Goal: Information Seeking & Learning: Learn about a topic

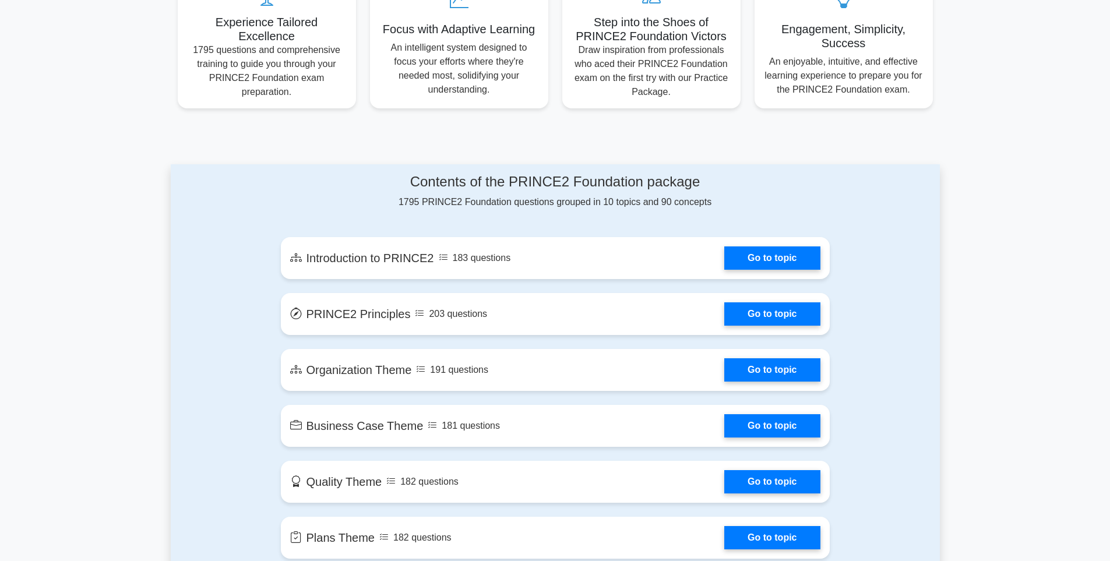
scroll to position [470, 0]
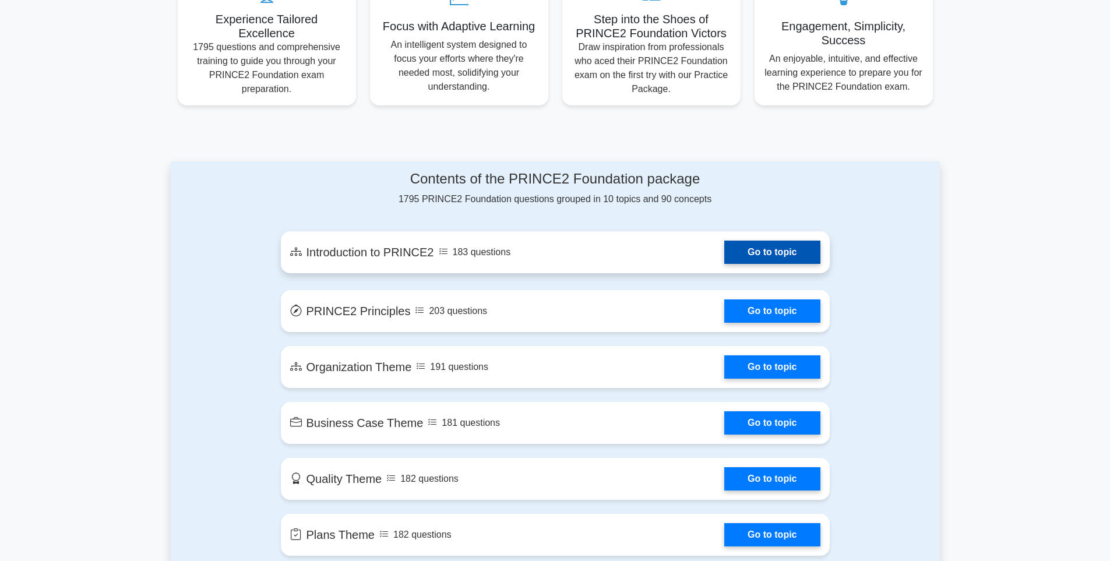
click at [803, 258] on link "Go to topic" at bounding box center [772, 252] width 96 height 23
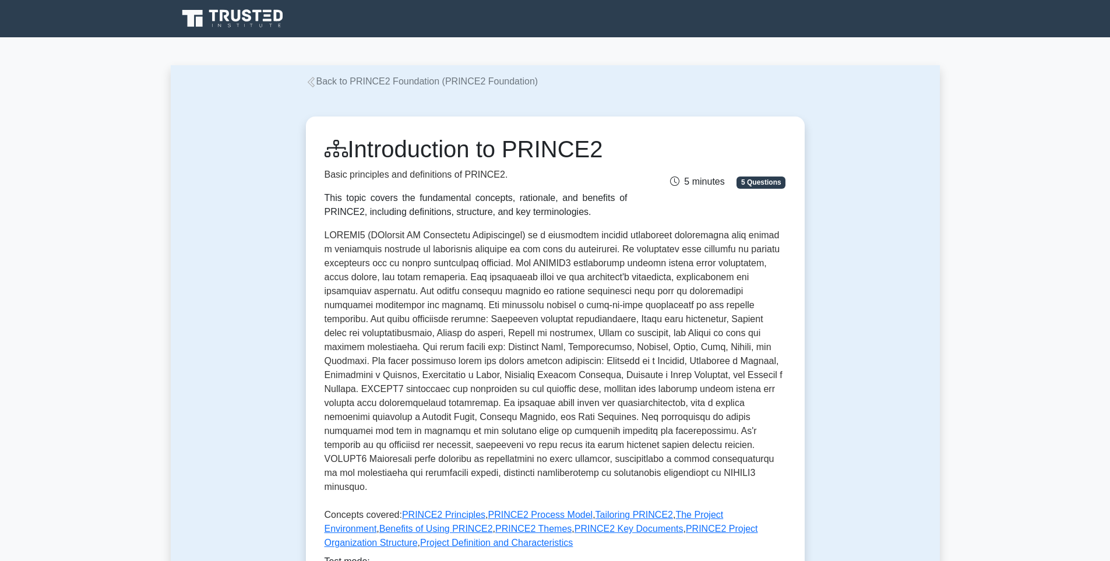
scroll to position [491, 0]
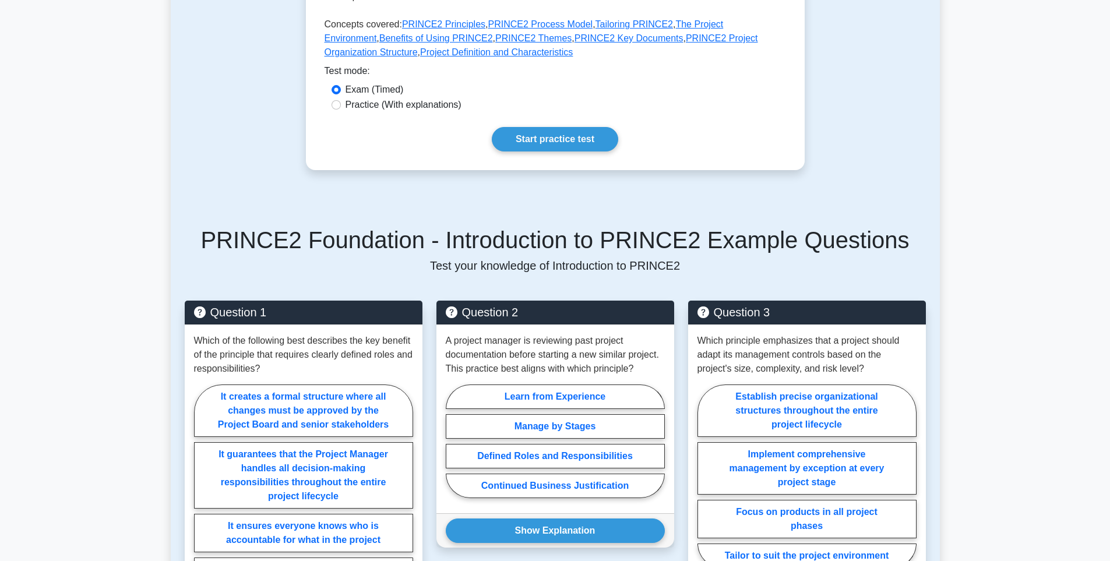
click at [1109, 337] on html "Register ," at bounding box center [555, 383] width 1110 height 1748
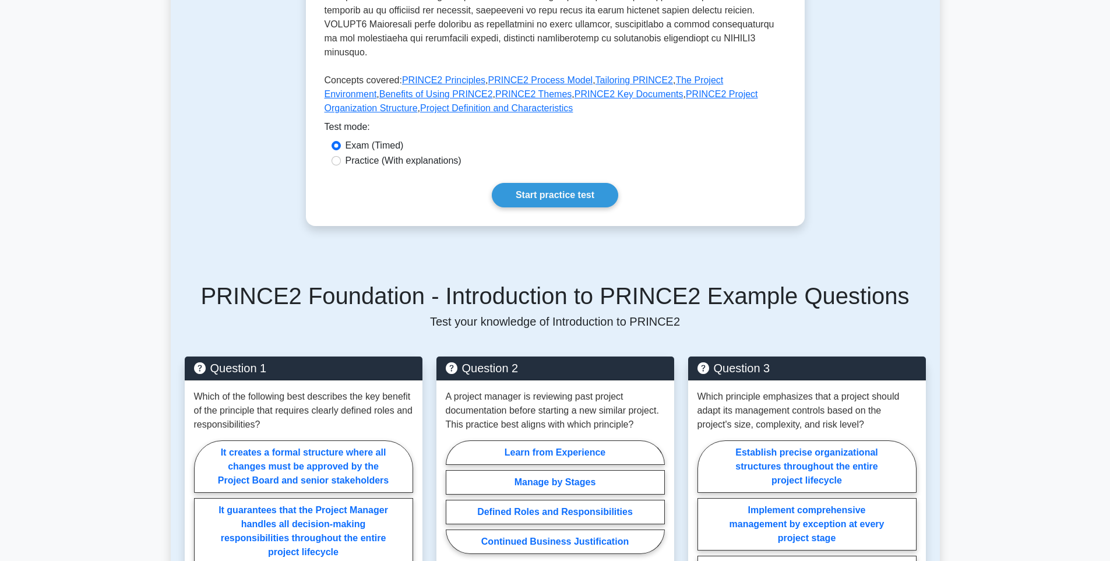
scroll to position [420, 0]
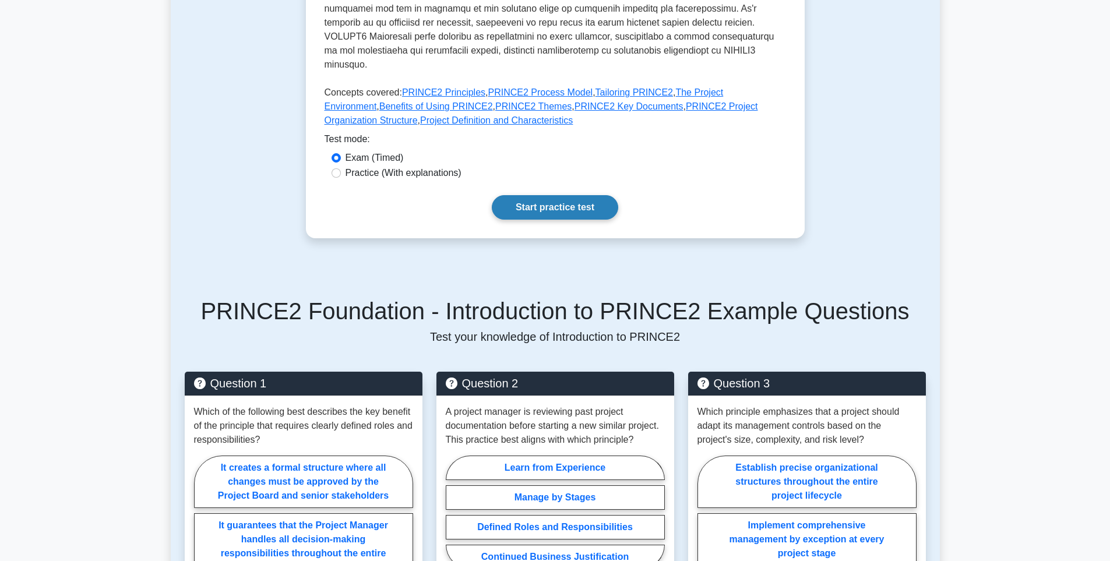
click at [569, 201] on link "Start practice test" at bounding box center [555, 207] width 126 height 24
